Goal: Entertainment & Leisure: Consume media (video, audio)

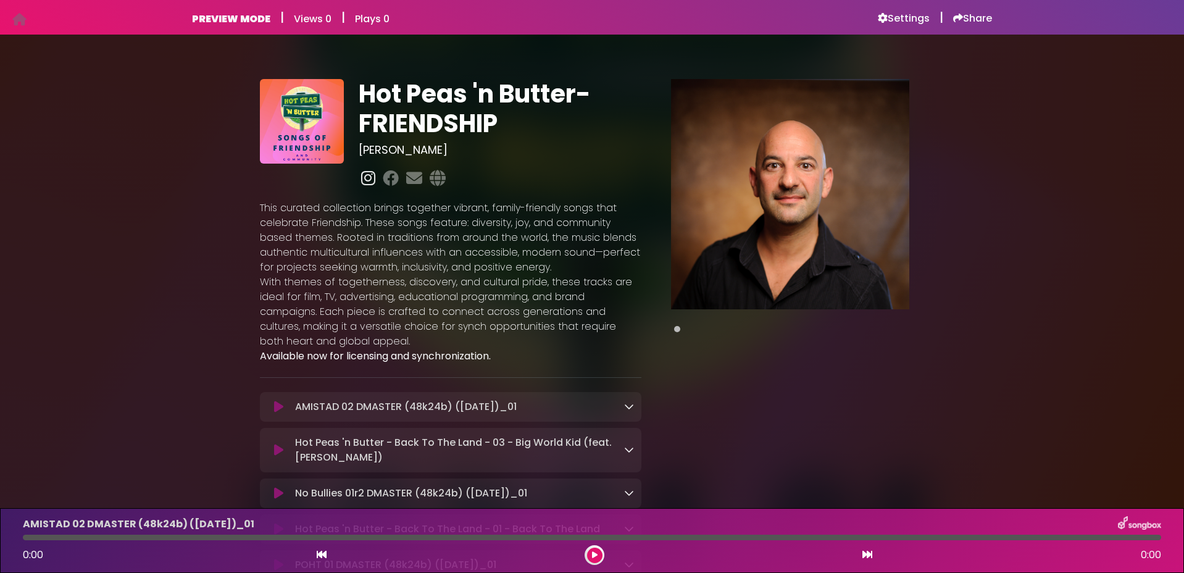
click at [368, 179] on icon at bounding box center [368, 178] width 19 height 16
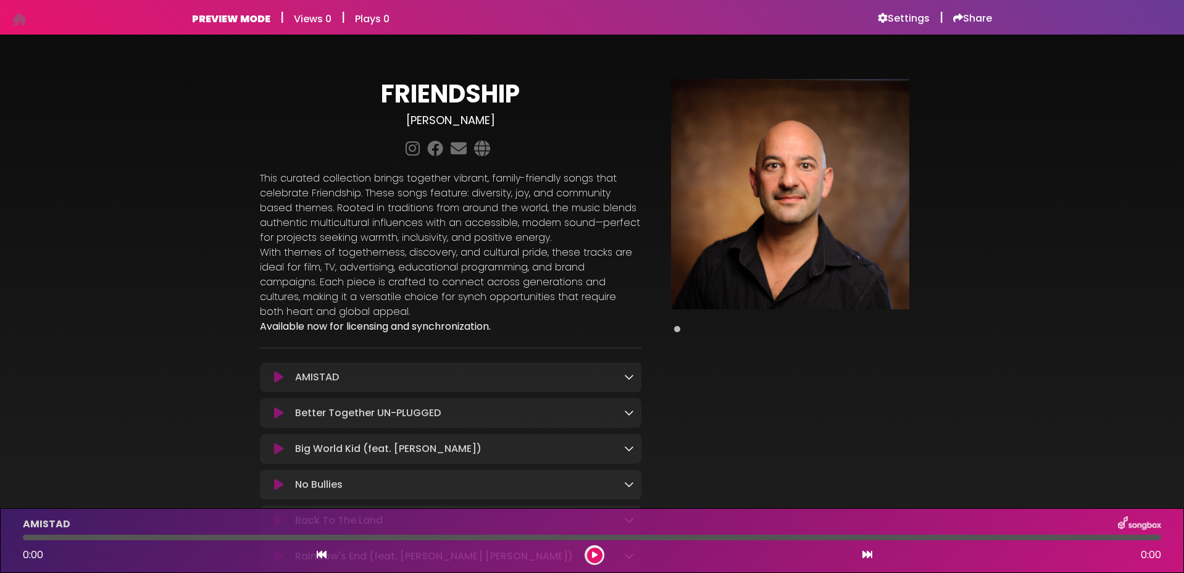
click at [233, 17] on h6 "PREVIEW MODE" at bounding box center [231, 19] width 78 height 12
click at [20, 20] on icon at bounding box center [19, 19] width 14 height 1
click at [461, 96] on h1 "FRIENDSHIP" at bounding box center [450, 94] width 381 height 30
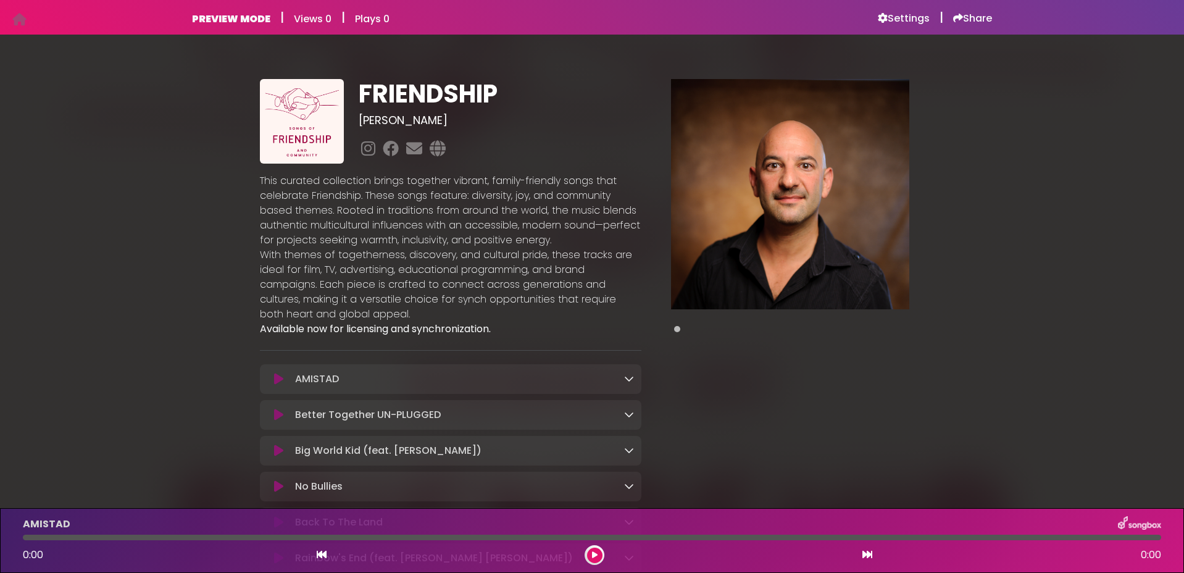
click at [97, 127] on div "FRIENDSHIP [PERSON_NAME] ×" at bounding box center [592, 428] width 1184 height 759
click at [276, 418] on icon at bounding box center [278, 415] width 9 height 12
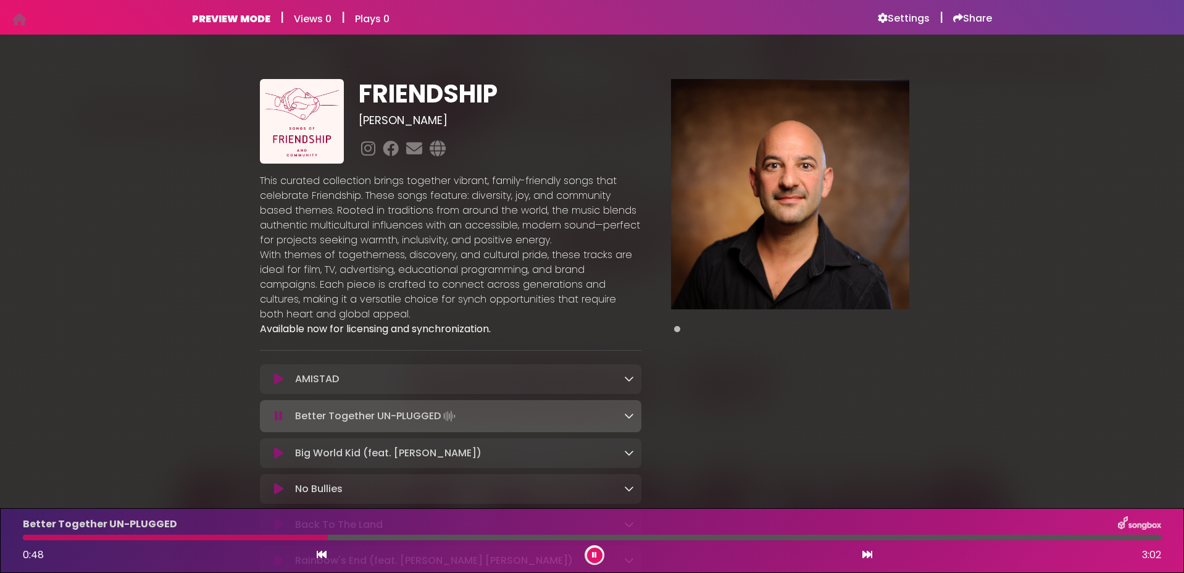
click at [275, 418] on icon at bounding box center [279, 416] width 8 height 12
